Goal: Task Accomplishment & Management: Use online tool/utility

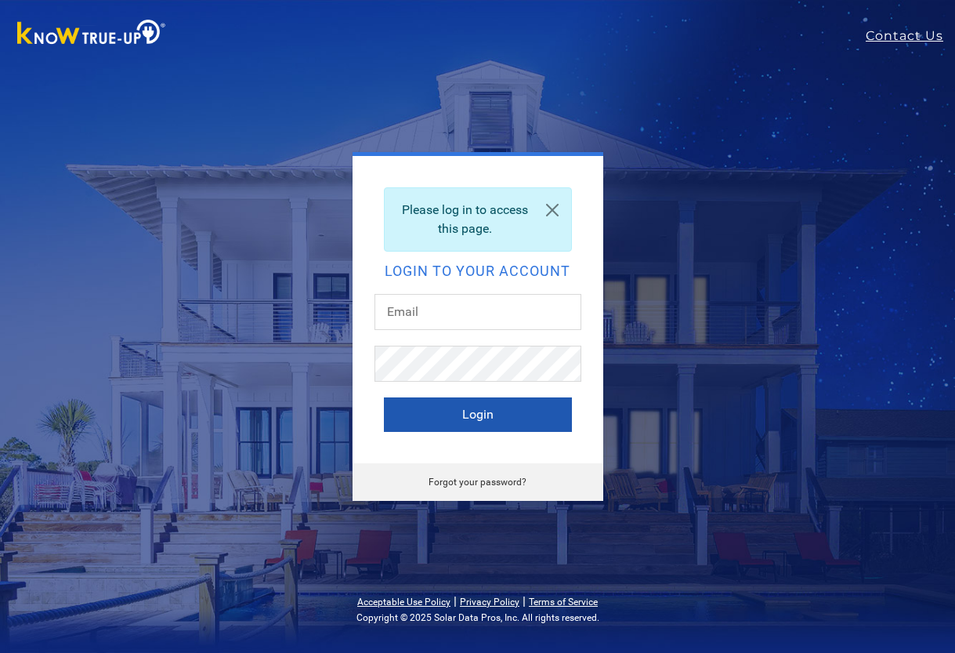
type input "[EMAIL_ADDRESS][DOMAIN_NAME]"
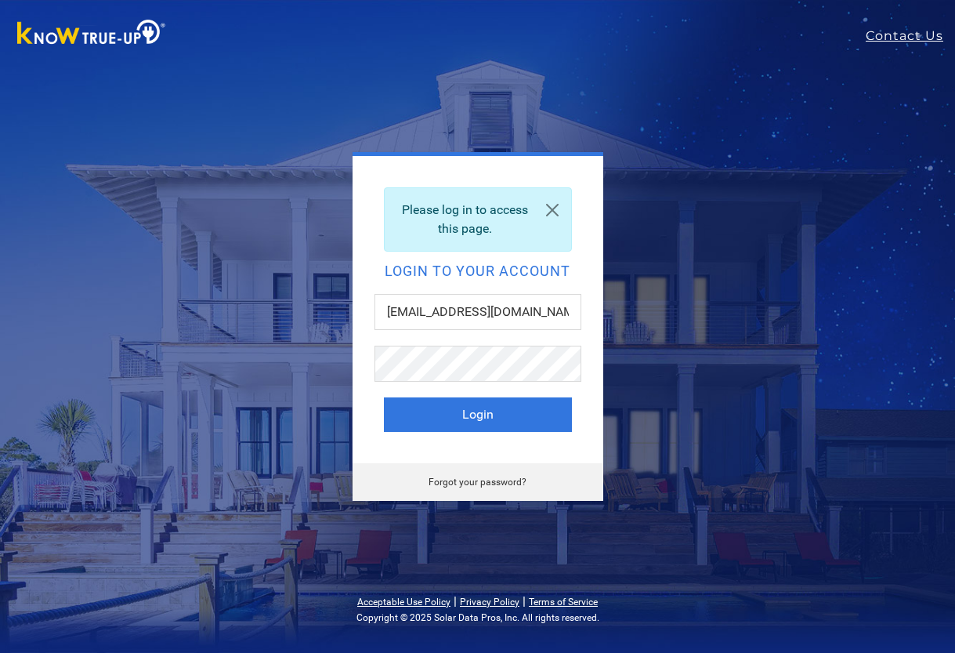
click at [463, 422] on button "Login" at bounding box center [478, 414] width 188 height 34
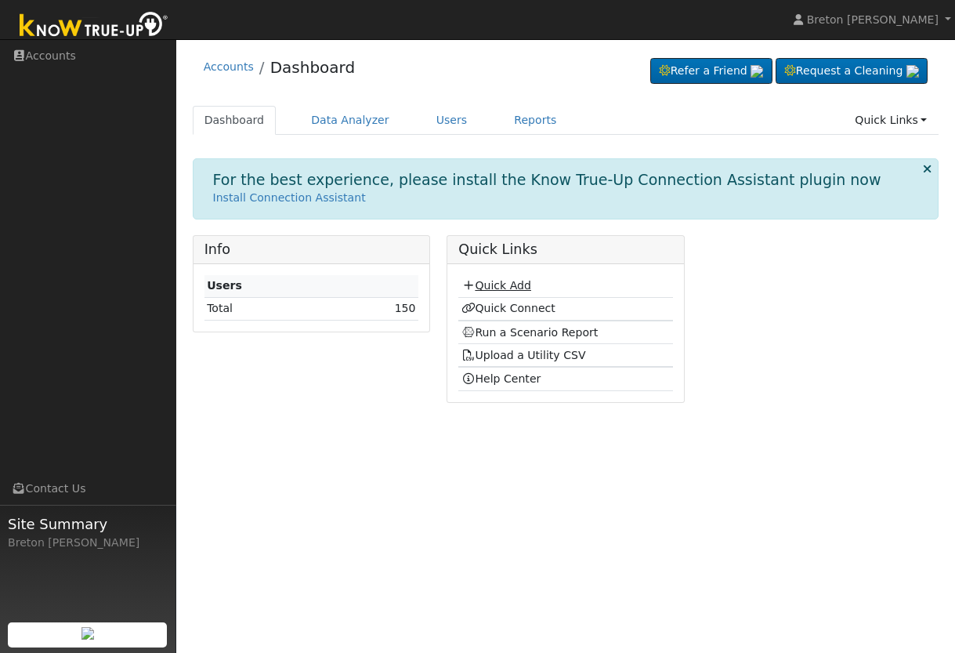
click at [505, 284] on link "Quick Add" at bounding box center [497, 285] width 70 height 13
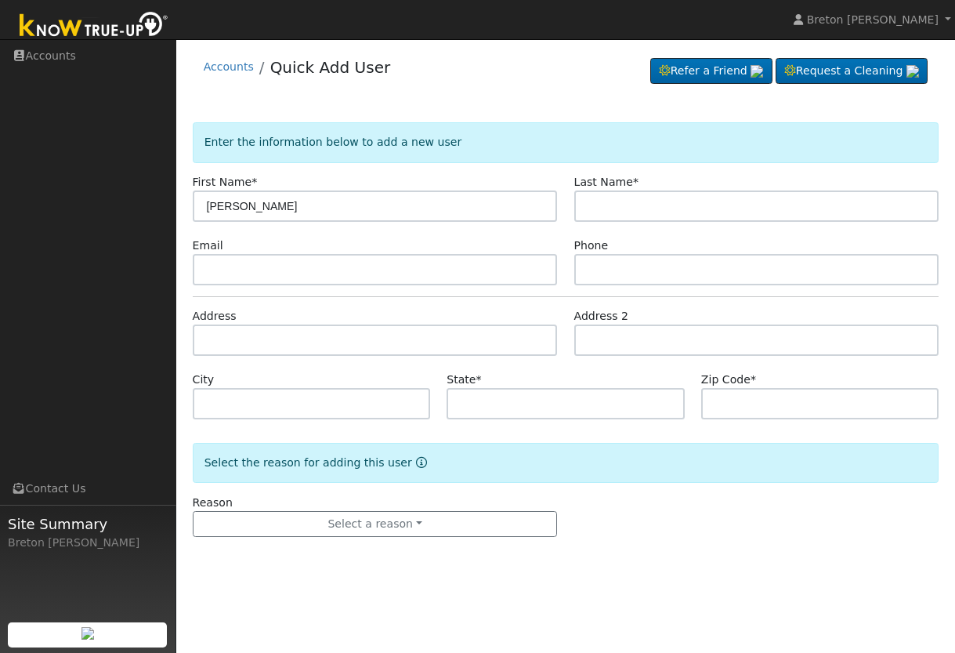
type input "[PERSON_NAME]"
type input "Benelli"
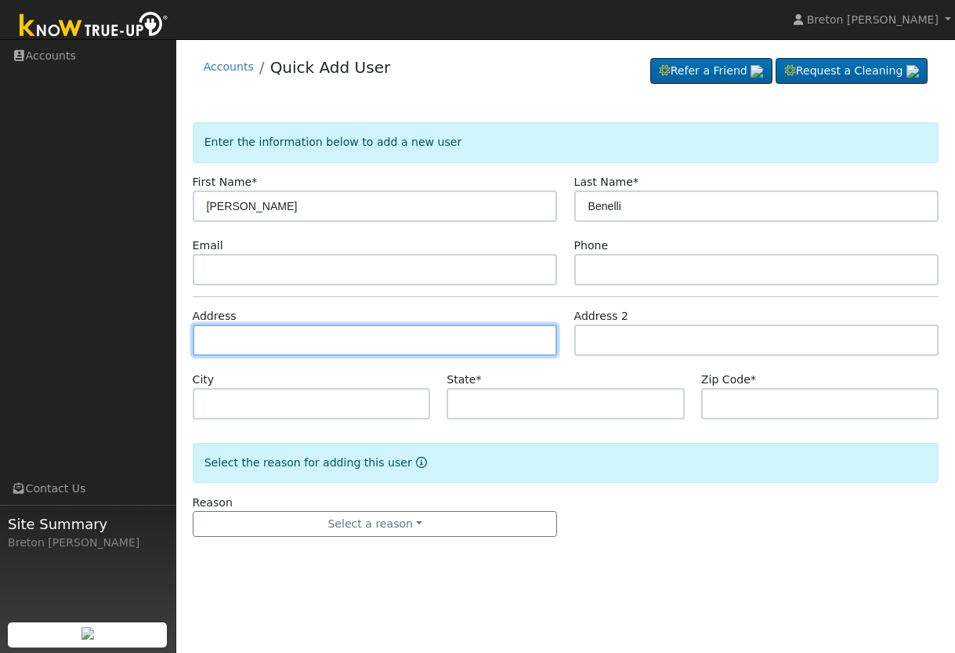
click at [252, 336] on input "text" at bounding box center [375, 339] width 365 height 31
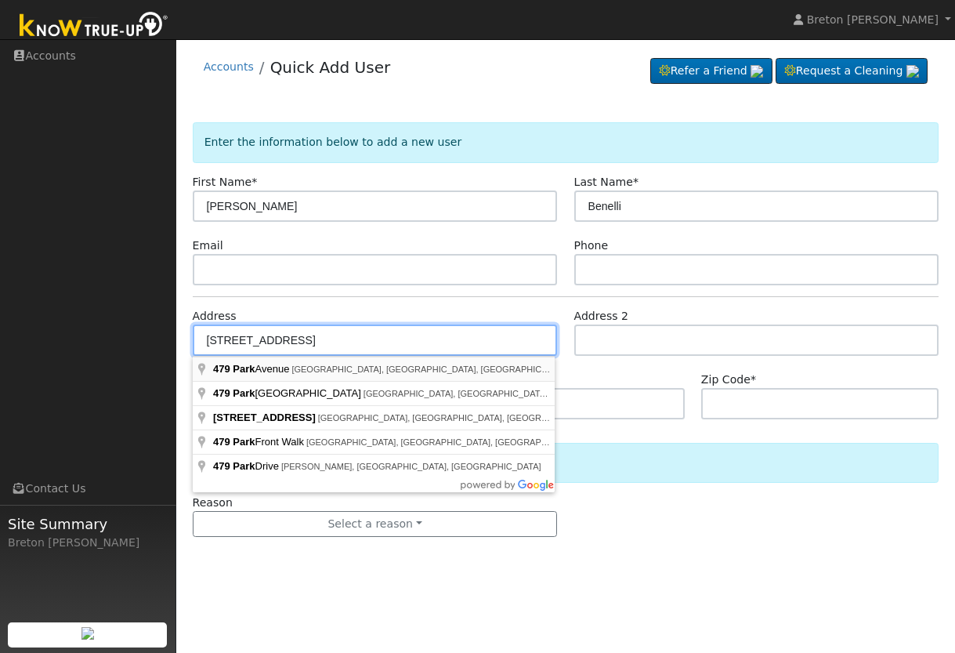
type input "[STREET_ADDRESS]"
type input "Clovis"
type input "CA"
type input "93611"
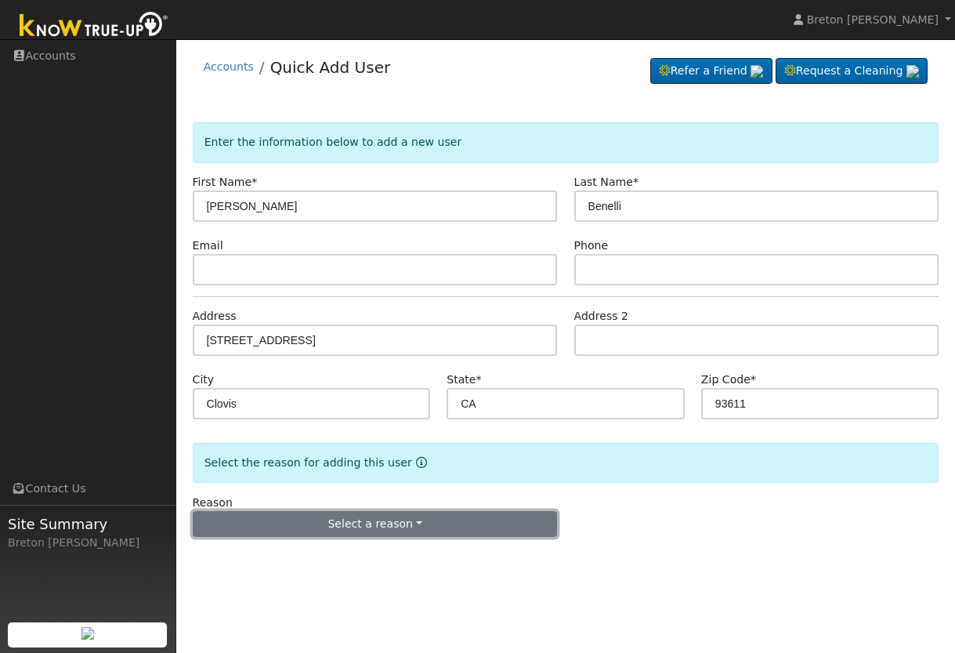
click at [368, 527] on button "Select a reason" at bounding box center [375, 524] width 365 height 27
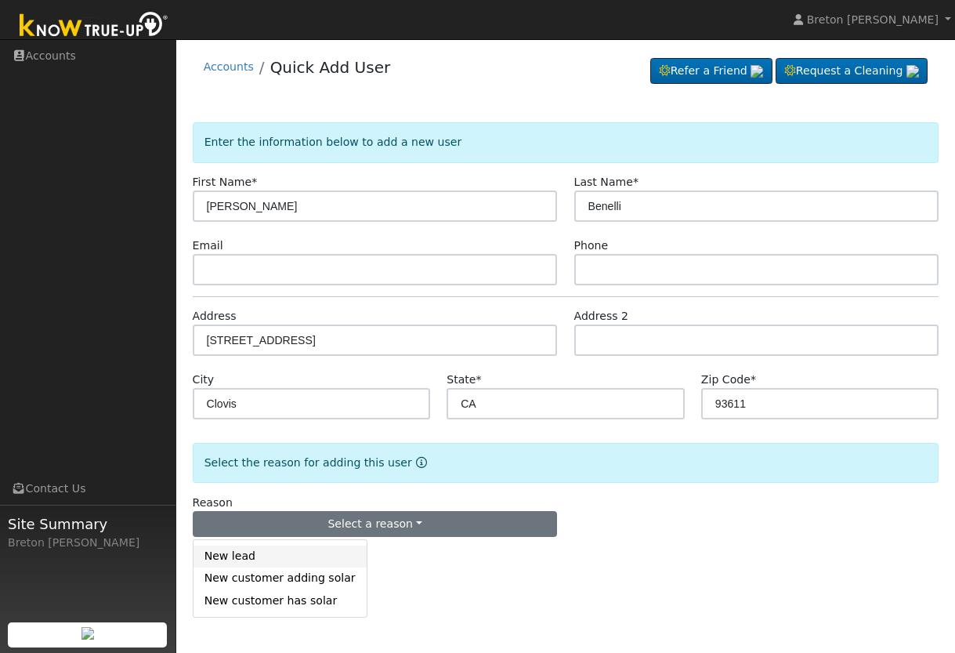
click at [284, 552] on link "New lead" at bounding box center [280, 556] width 173 height 22
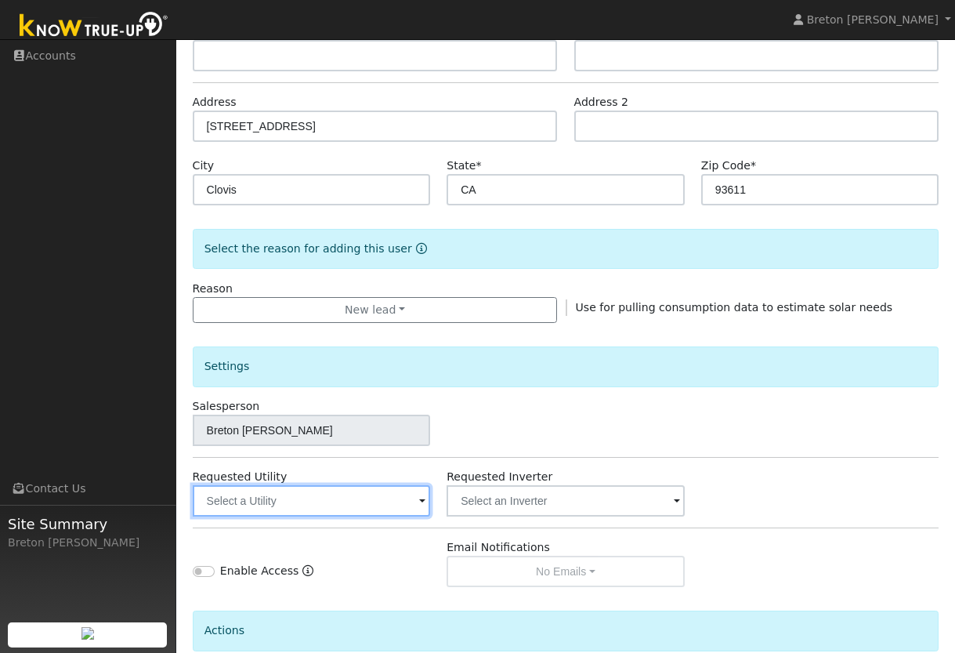
click at [345, 502] on input "text" at bounding box center [312, 500] width 238 height 31
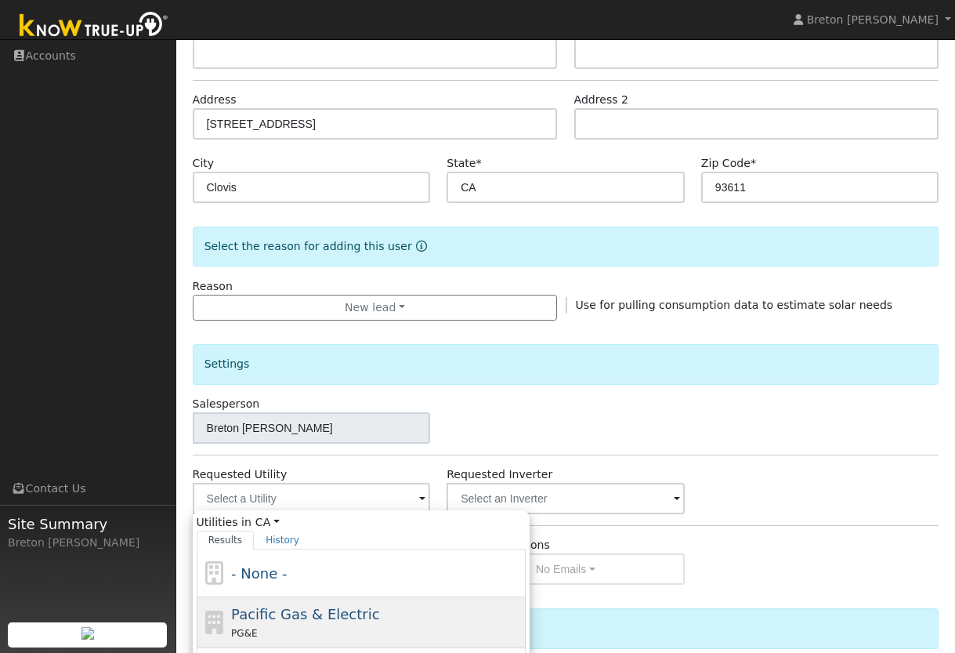
click at [281, 609] on span "Pacific Gas & Electric" at bounding box center [305, 614] width 148 height 16
type input "Pacific Gas & Electric"
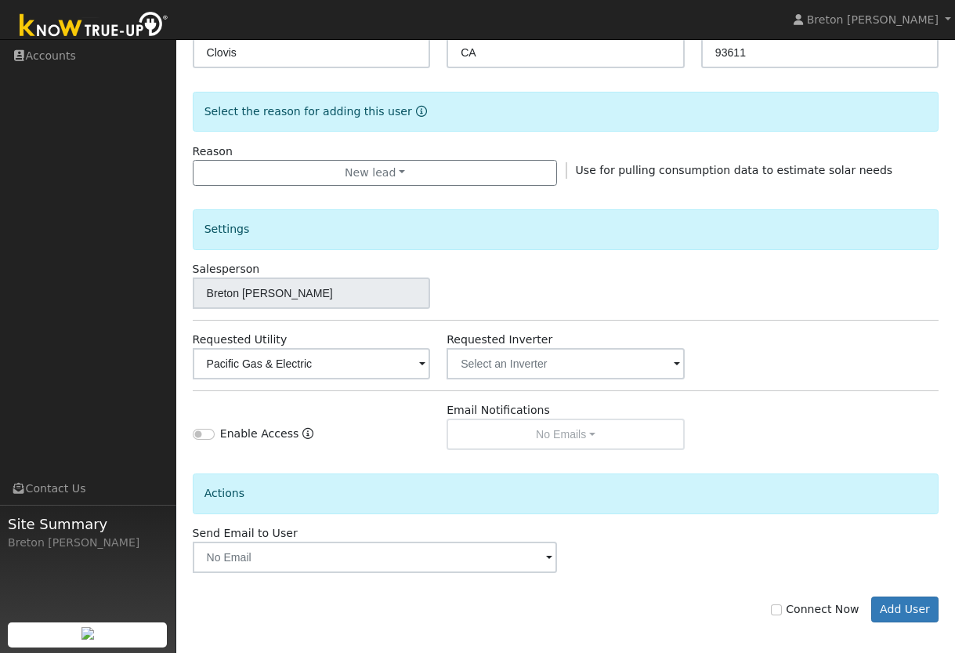
scroll to position [360, 0]
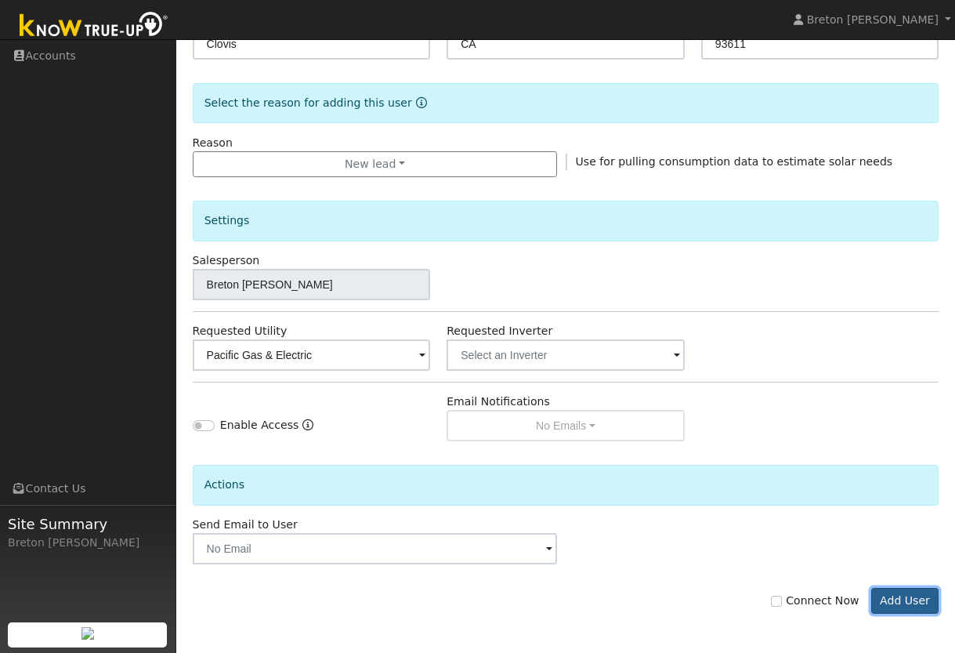
click at [911, 606] on button "Add User" at bounding box center [905, 601] width 68 height 27
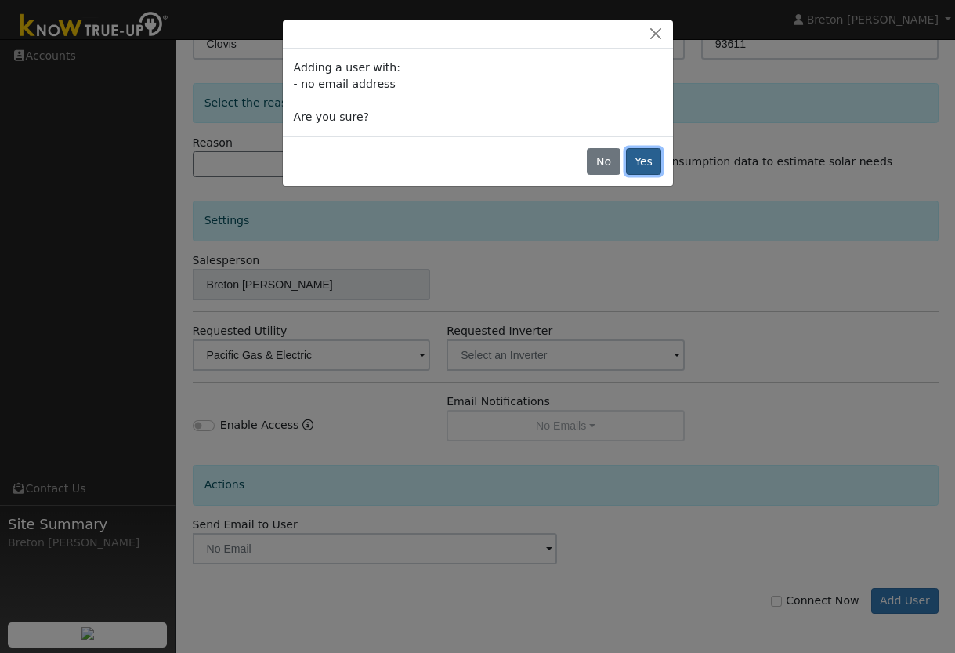
click at [645, 168] on button "Yes" at bounding box center [644, 161] width 36 height 27
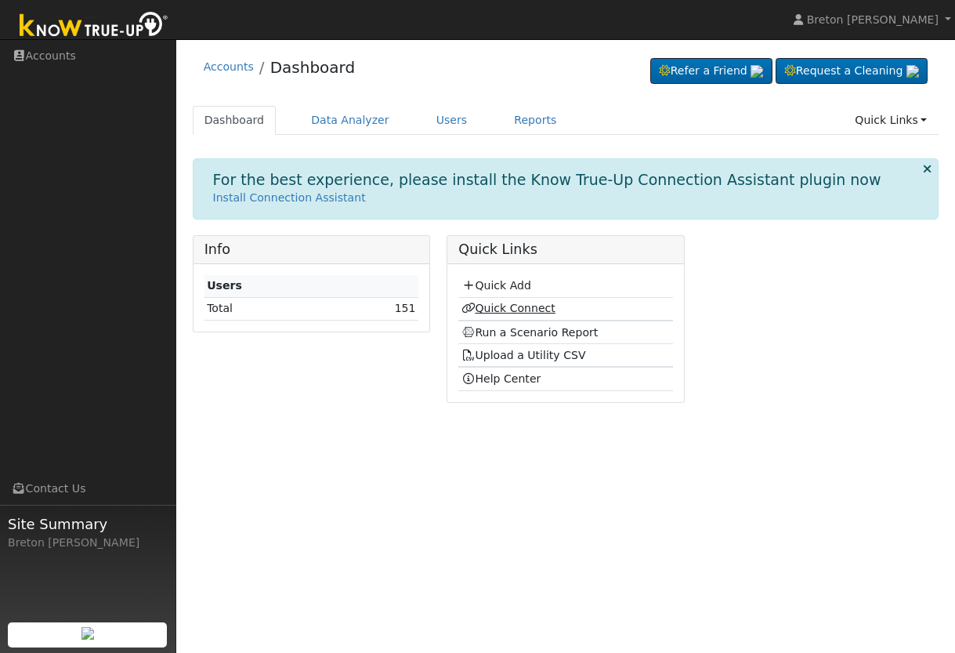
click at [498, 310] on link "Quick Connect" at bounding box center [509, 308] width 94 height 13
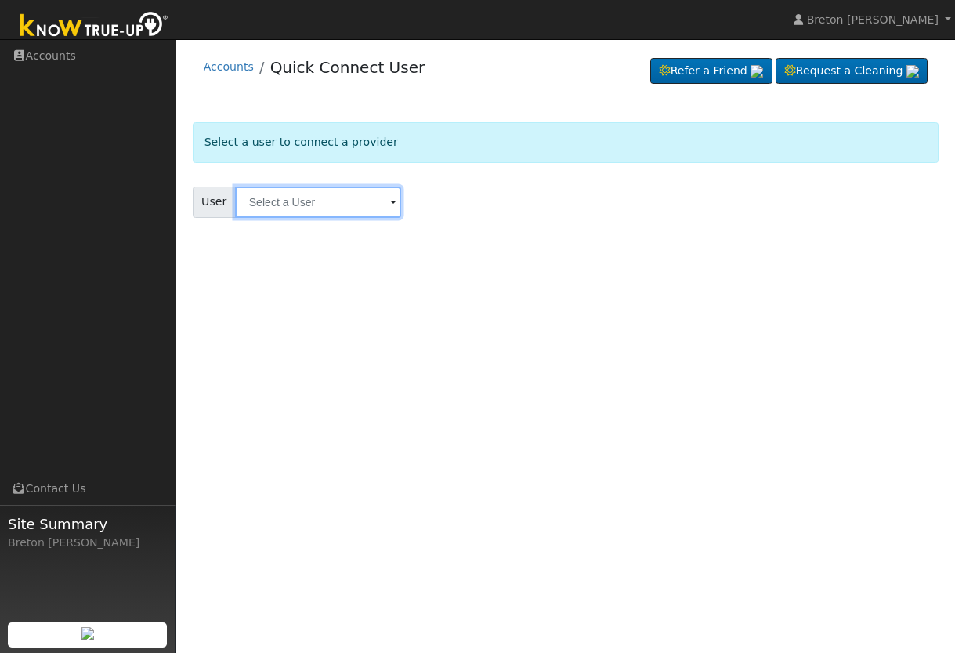
click at [318, 199] on input "text" at bounding box center [318, 202] width 166 height 31
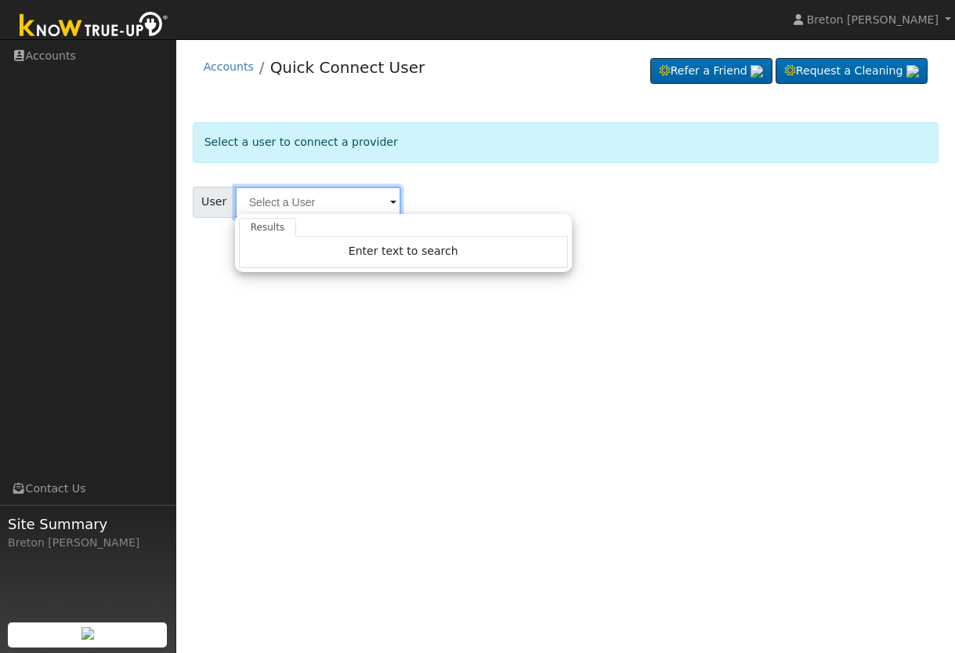
type input "r"
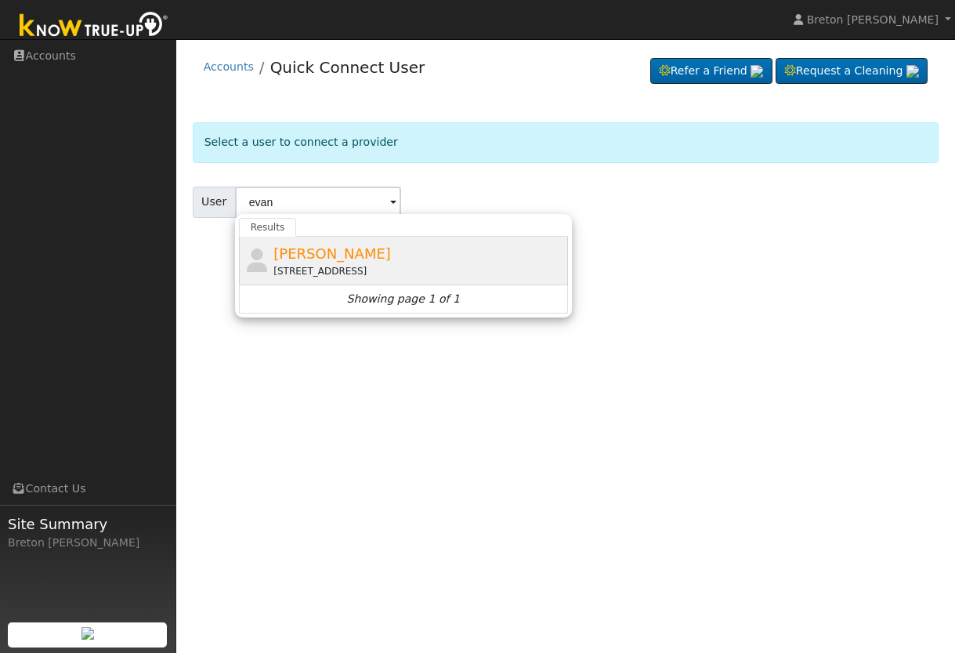
click at [318, 252] on span "Evan Benelli" at bounding box center [332, 253] width 118 height 16
type input "Evan Benelli"
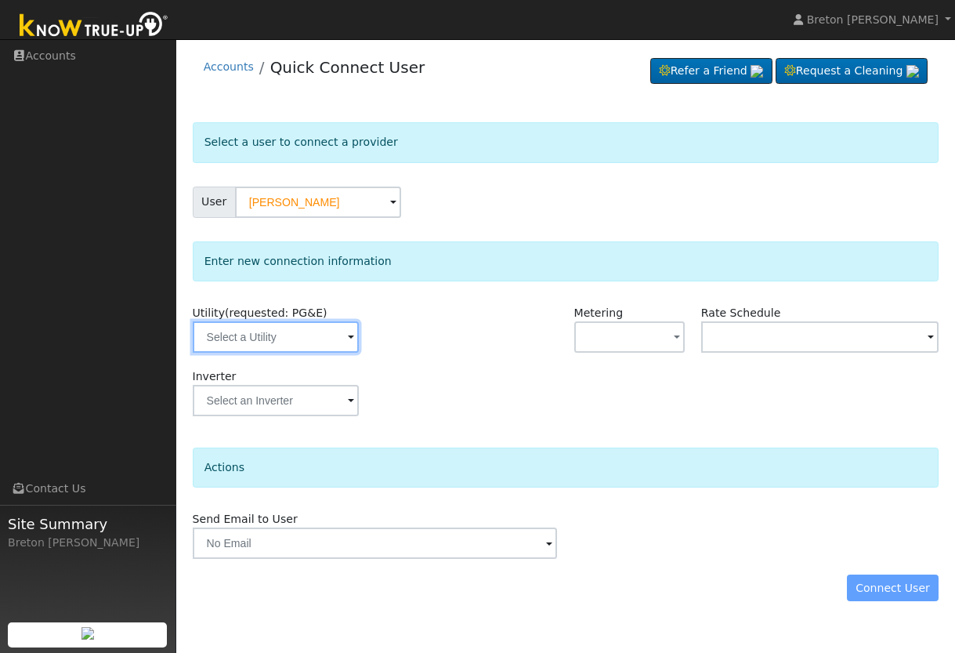
click at [266, 345] on input "text" at bounding box center [276, 336] width 166 height 31
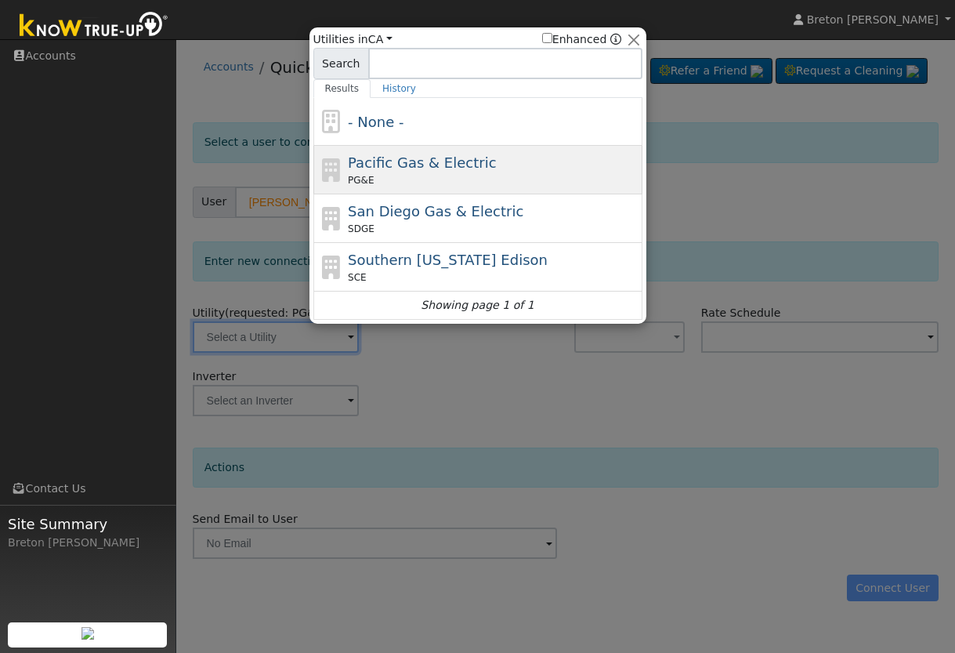
click at [419, 160] on span "Pacific Gas & Electric" at bounding box center [422, 162] width 148 height 16
type input "PG&E"
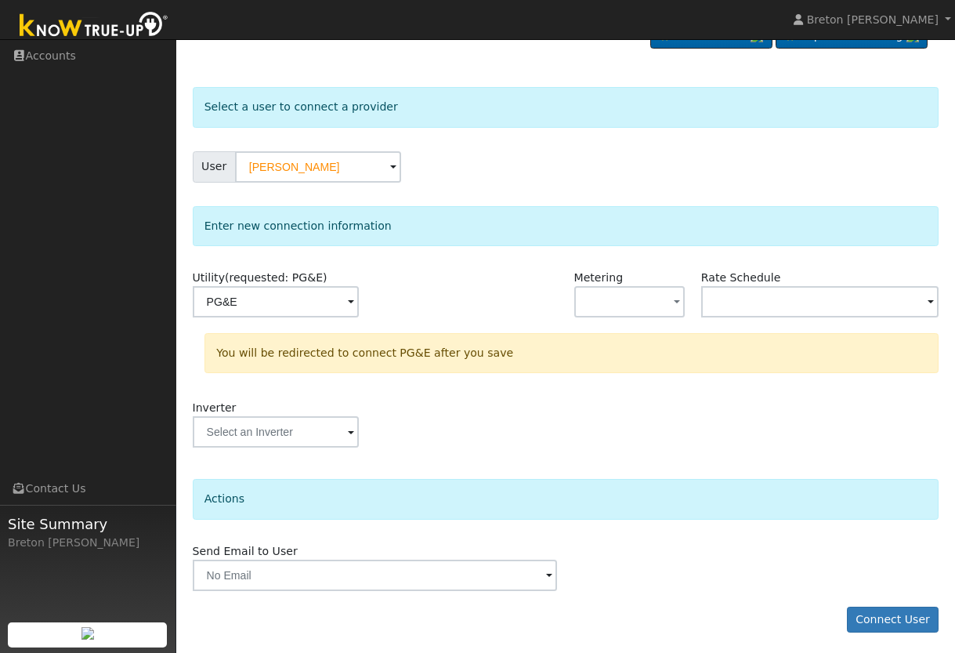
scroll to position [38, 0]
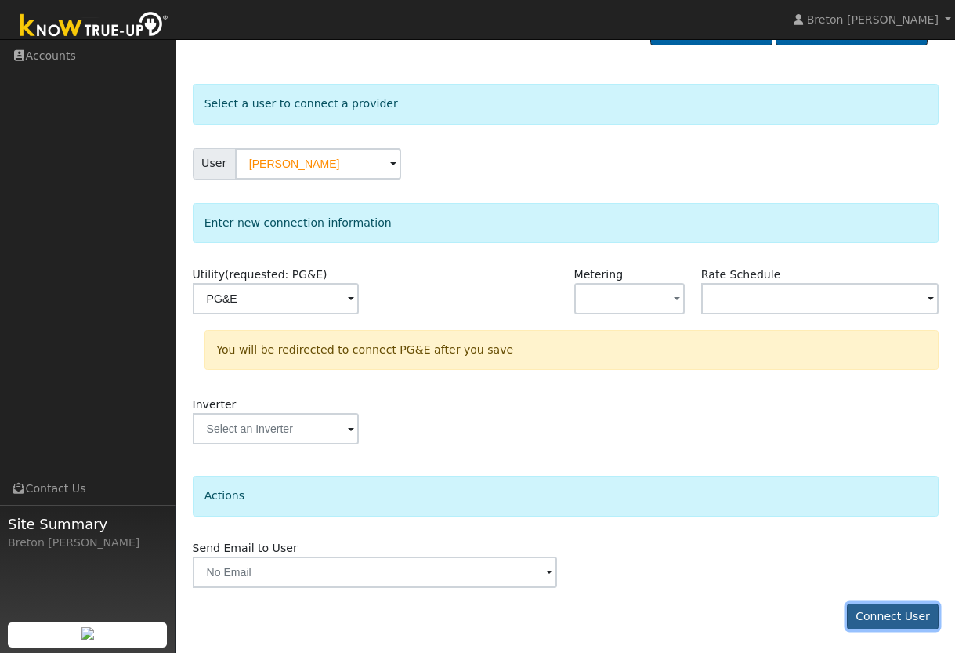
click at [883, 610] on button "Connect User" at bounding box center [893, 616] width 92 height 27
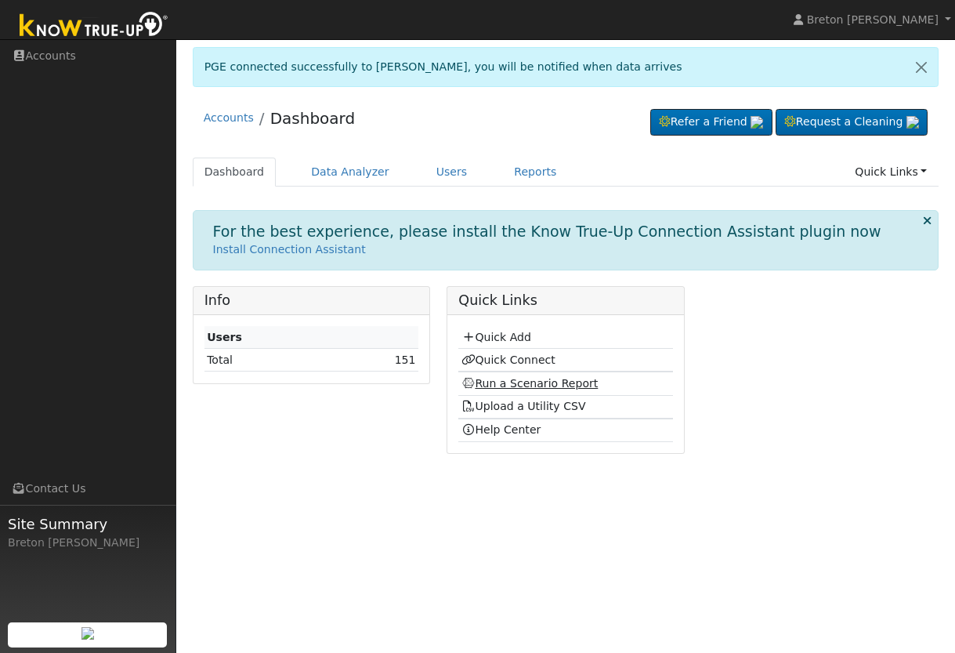
click at [506, 382] on link "Run a Scenario Report" at bounding box center [530, 383] width 137 height 13
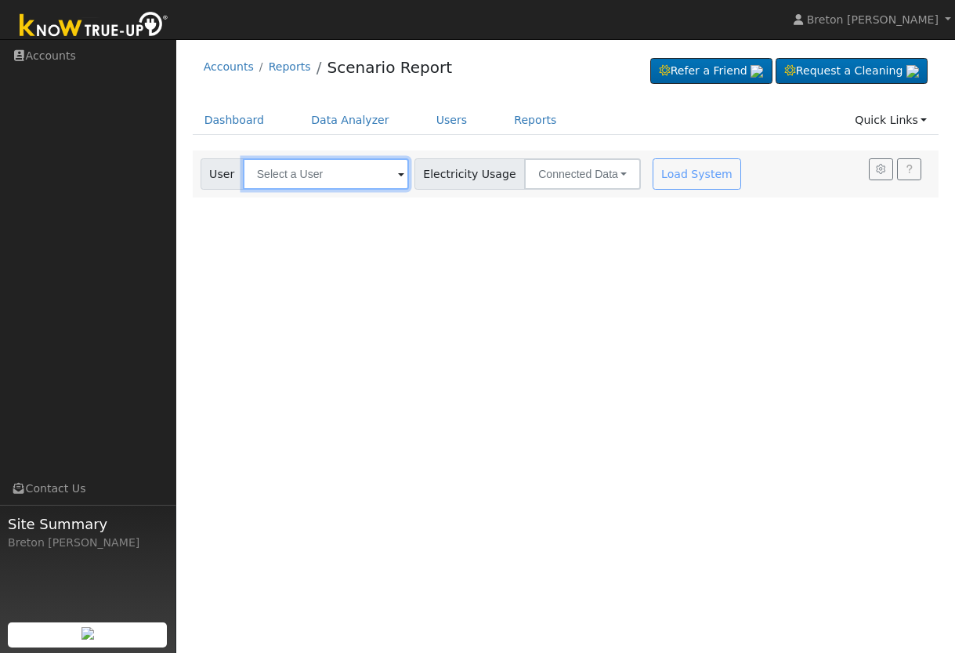
click at [320, 172] on input "text" at bounding box center [326, 173] width 166 height 31
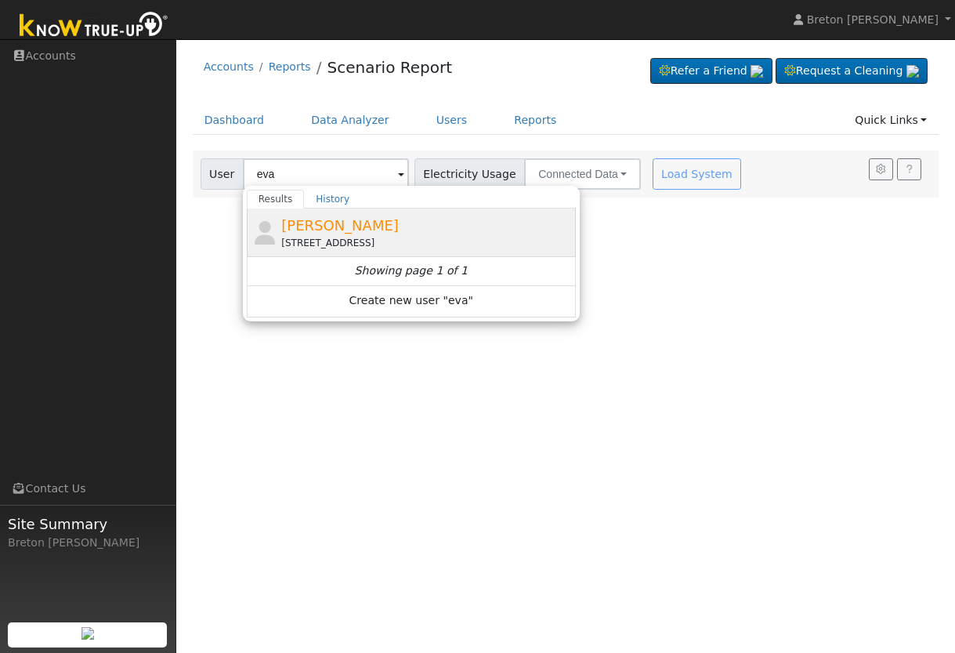
click at [341, 222] on span "[PERSON_NAME]" at bounding box center [340, 225] width 118 height 16
type input "[PERSON_NAME]"
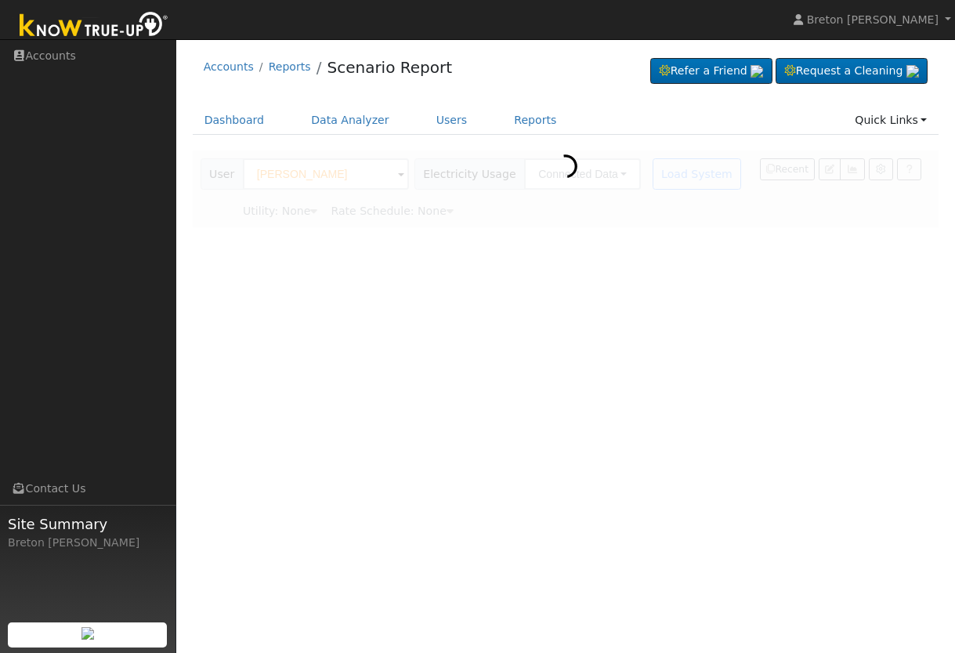
type input "Pacific Gas & Electric"
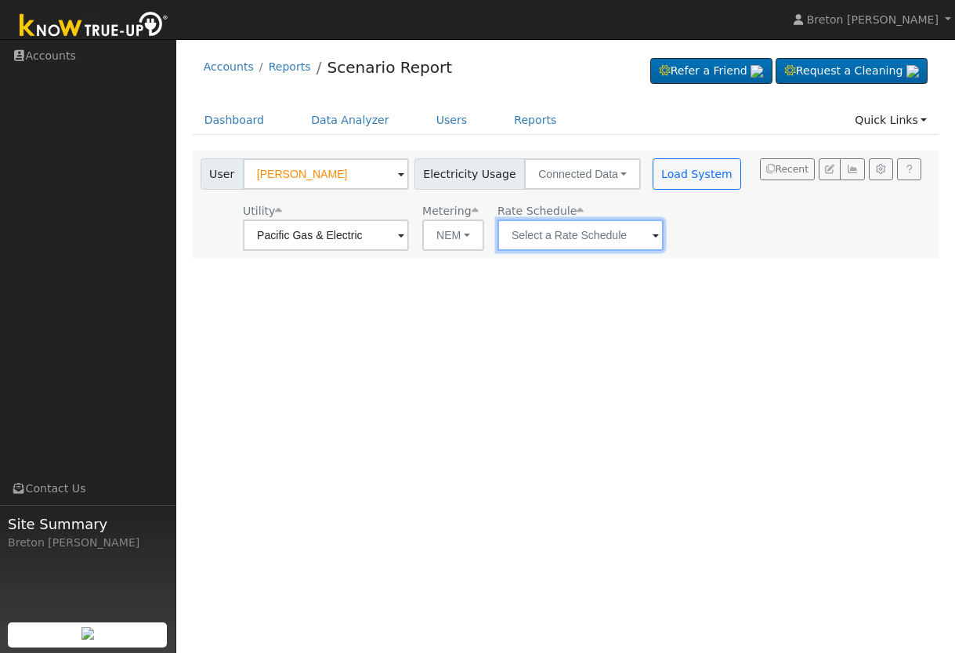
click at [558, 241] on input "text" at bounding box center [581, 234] width 166 height 31
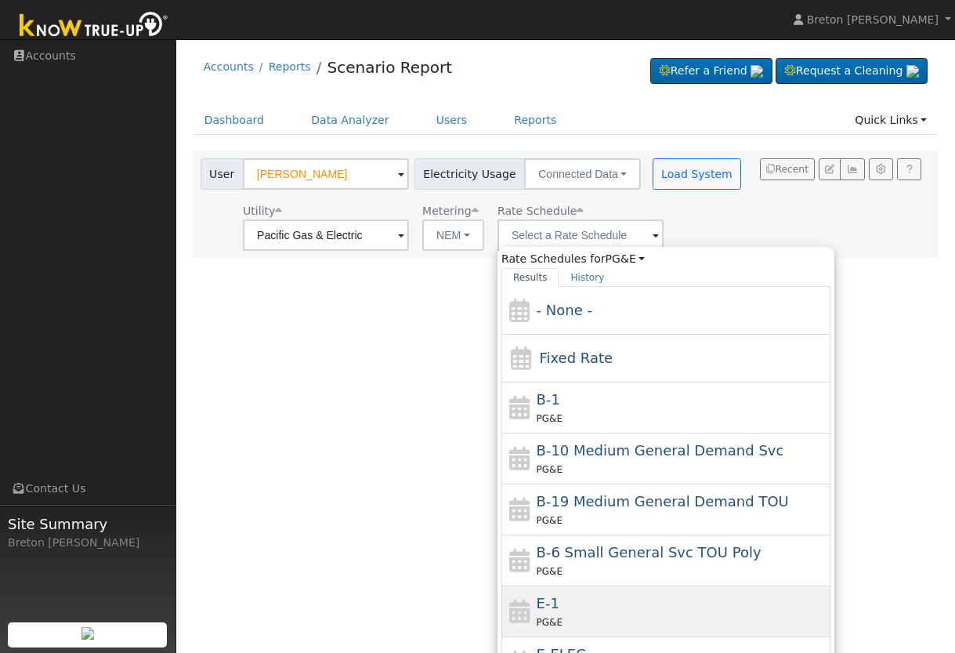
click at [645, 598] on div "E-1 PG&E" at bounding box center [682, 611] width 291 height 38
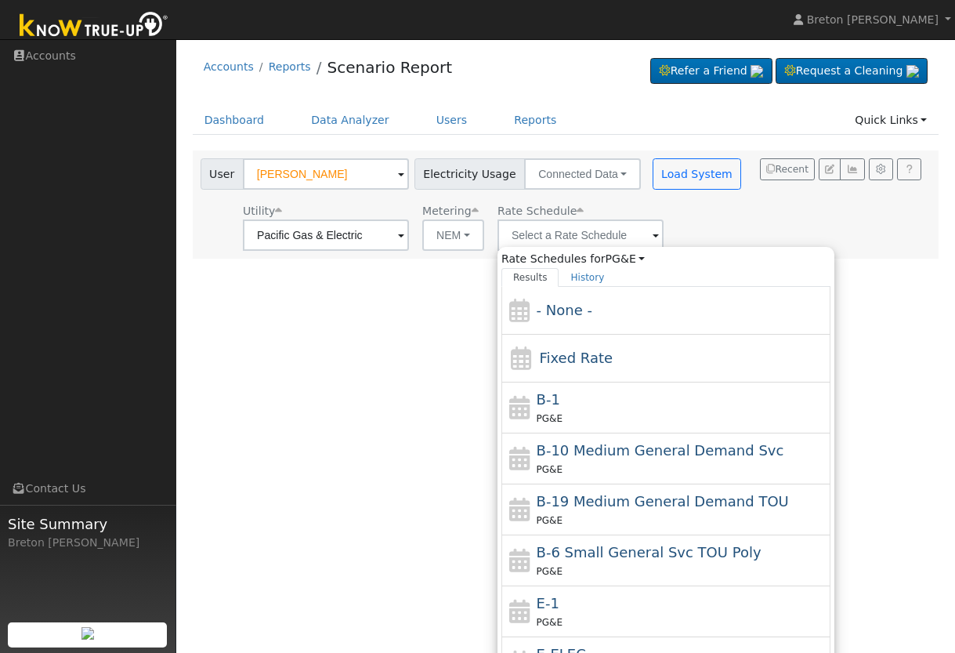
type input "E-1"
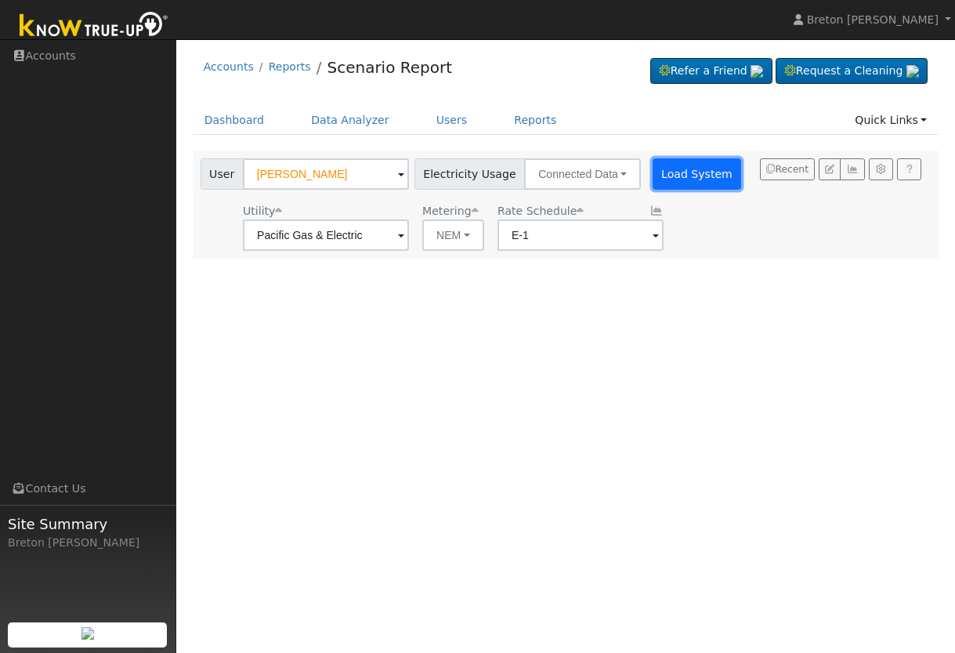
click at [671, 175] on button "Load System" at bounding box center [697, 173] width 89 height 31
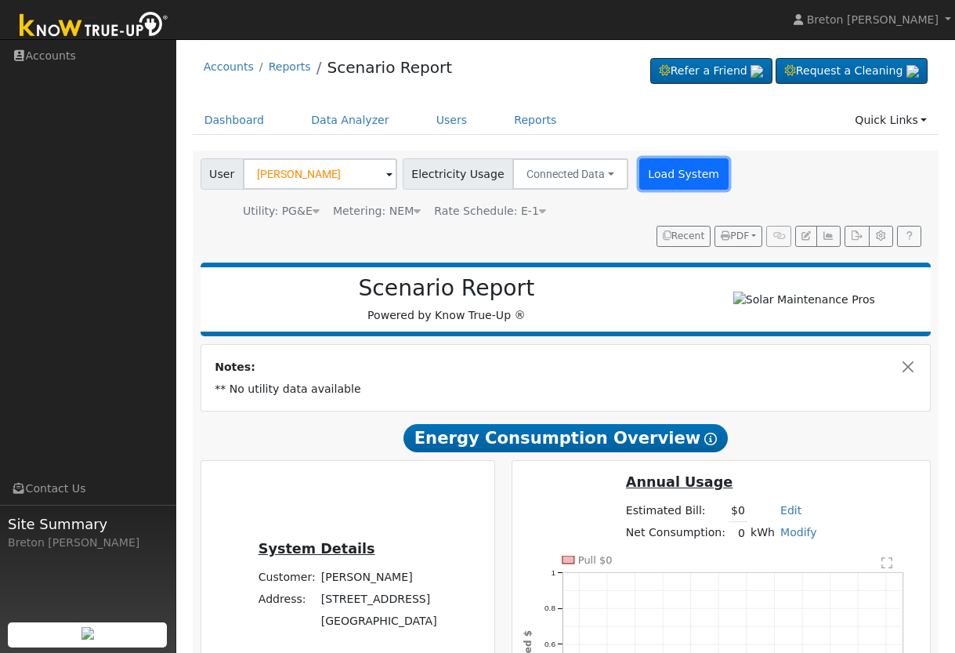
click at [646, 179] on button "Load System" at bounding box center [683, 173] width 89 height 31
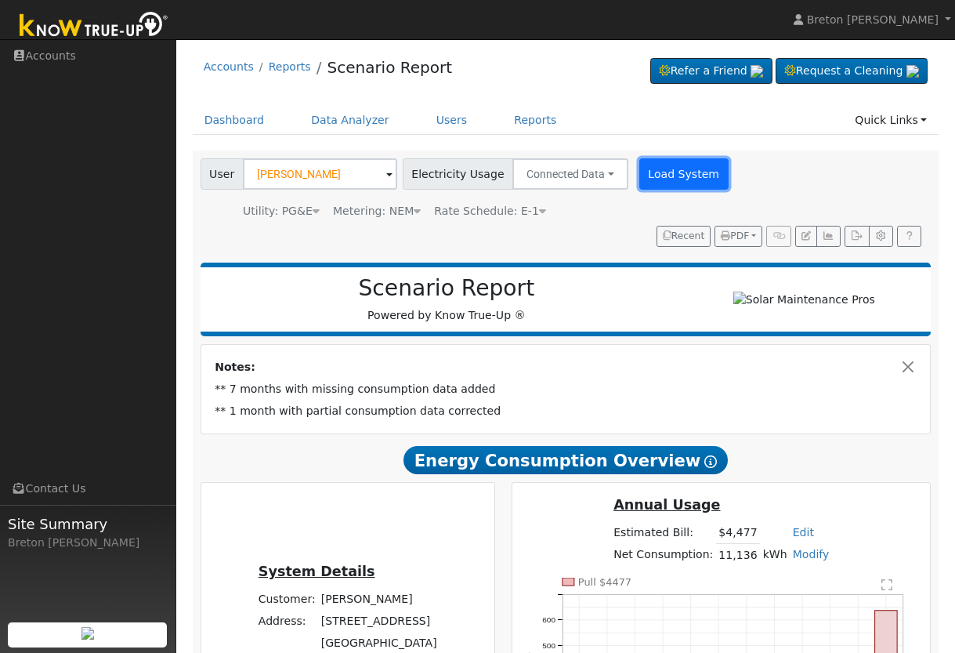
click at [665, 167] on button "Load System" at bounding box center [683, 173] width 89 height 31
click at [832, 242] on button "button" at bounding box center [829, 237] width 24 height 22
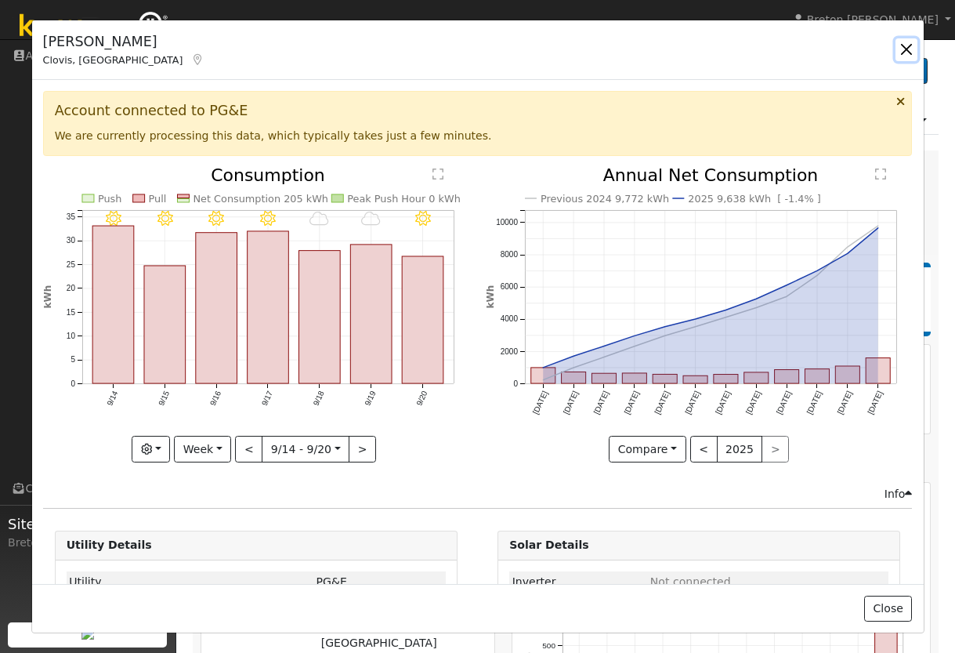
click at [911, 50] on button "button" at bounding box center [907, 49] width 22 height 22
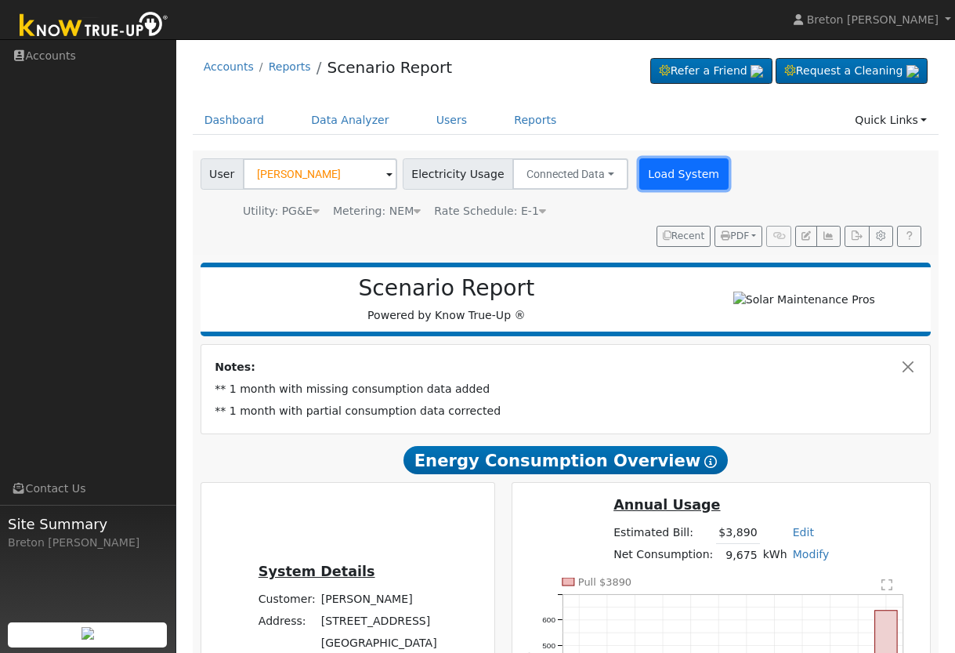
click at [667, 181] on button "Load System" at bounding box center [683, 173] width 89 height 31
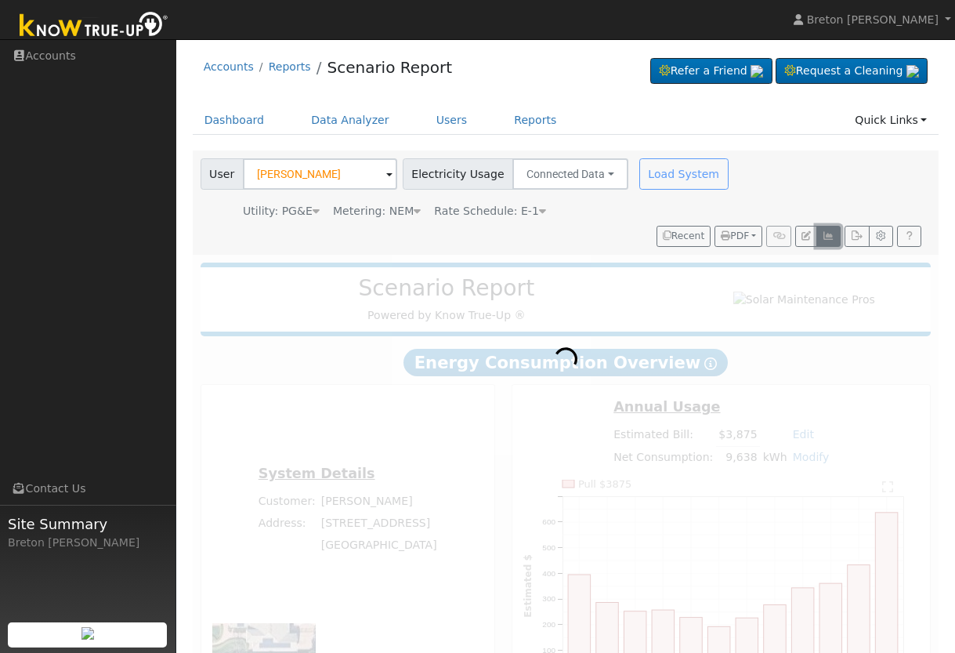
click at [831, 234] on icon "button" at bounding box center [829, 235] width 12 height 9
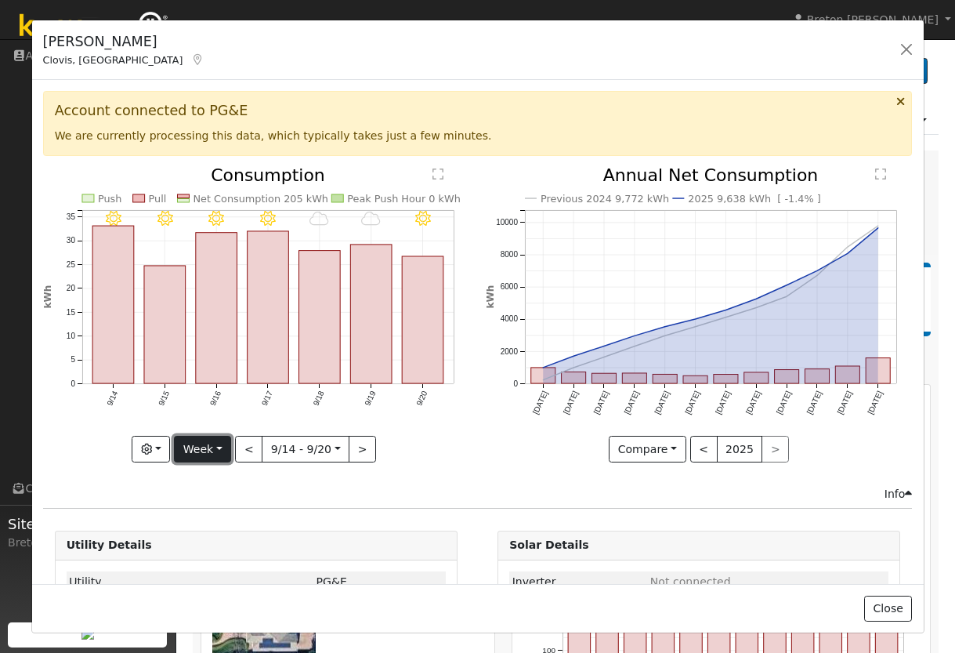
click at [223, 444] on button "Week" at bounding box center [202, 449] width 57 height 27
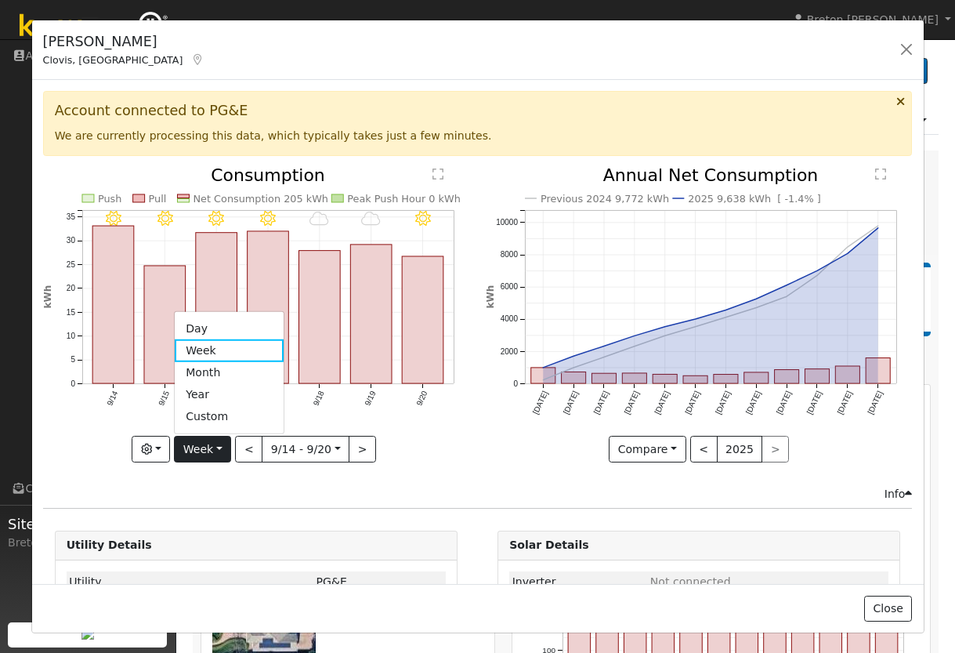
click at [232, 387] on link "Year" at bounding box center [229, 395] width 109 height 22
type input "2024-09-01"
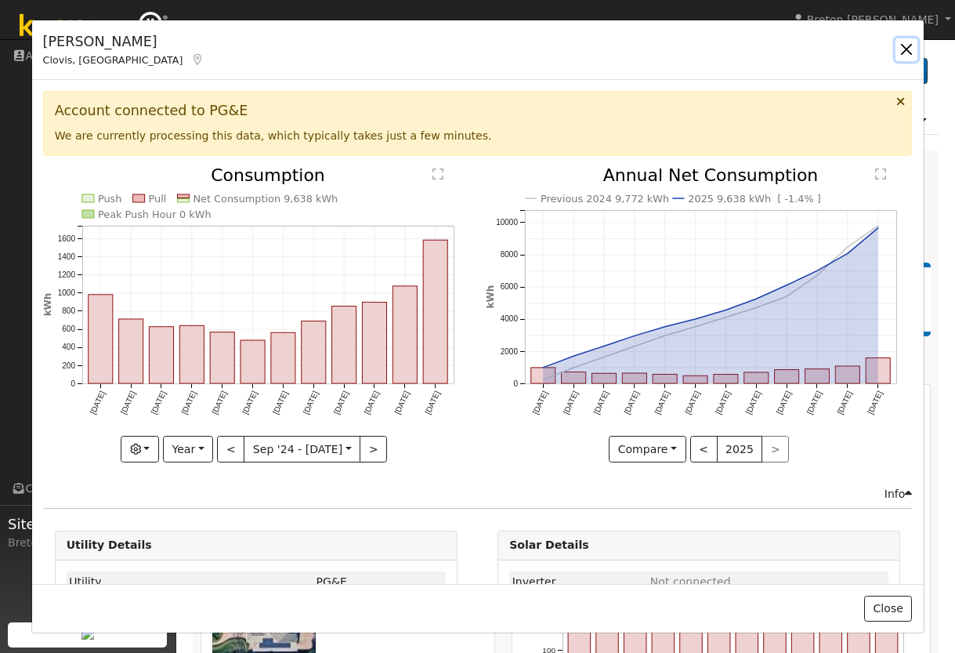
click at [910, 44] on button "button" at bounding box center [907, 49] width 22 height 22
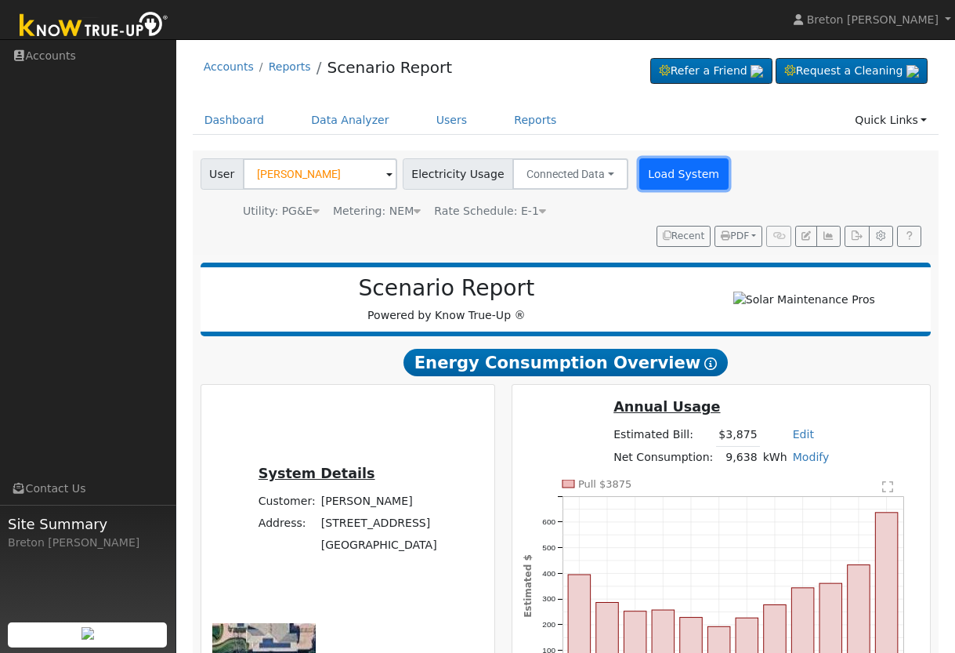
click at [639, 169] on button "Load System" at bounding box center [683, 173] width 89 height 31
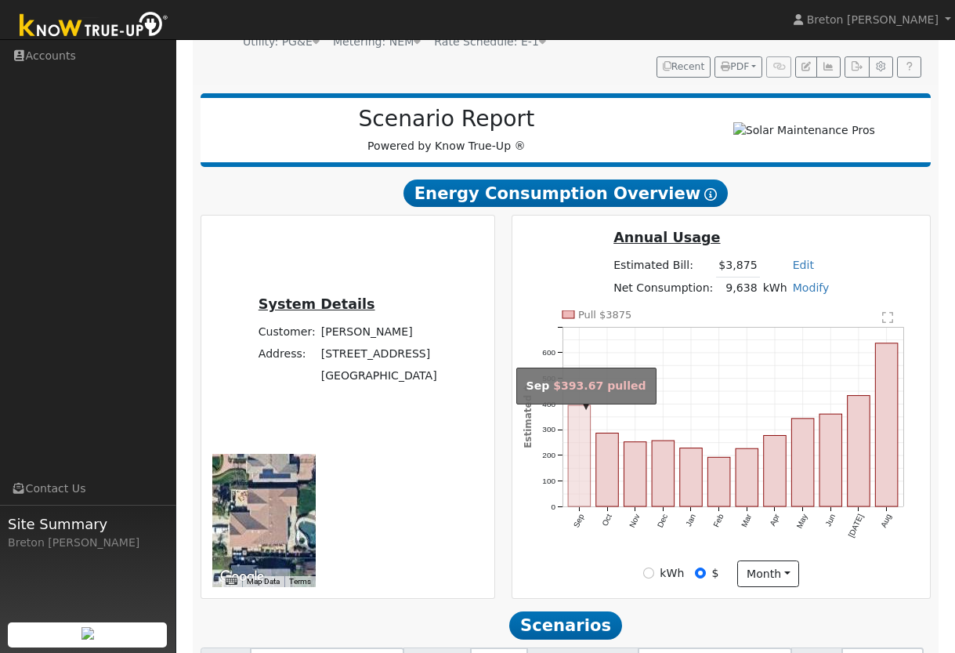
scroll to position [163, 0]
